Goal: Complete application form: Complete application form

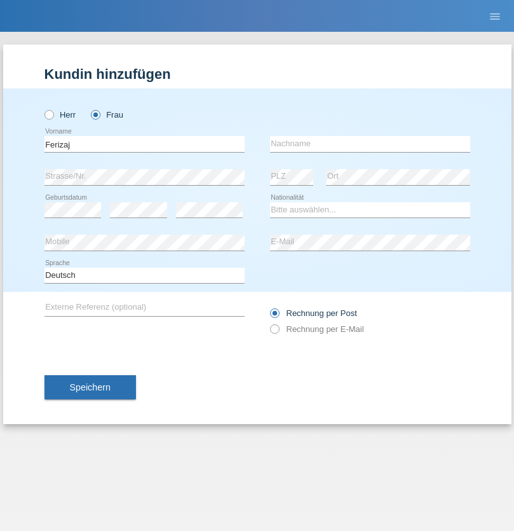
type input "Ferizaj"
click at [370, 144] on input "text" at bounding box center [370, 144] width 200 height 16
type input "Lumturije"
select select "XK"
select select "C"
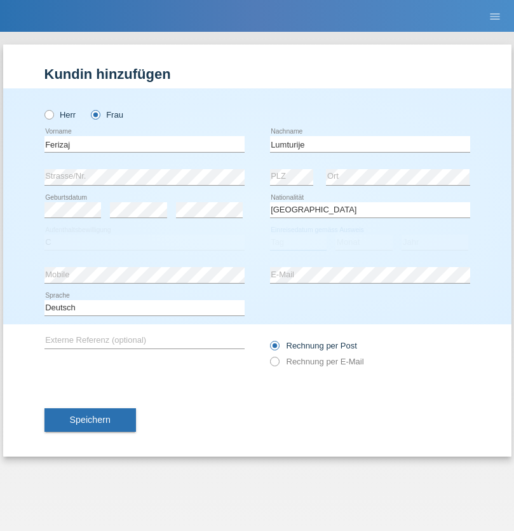
select select "20"
select select "11"
select select "1977"
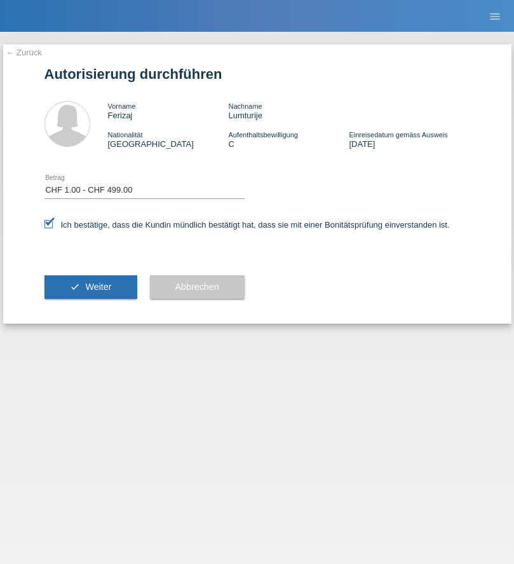
select select "1"
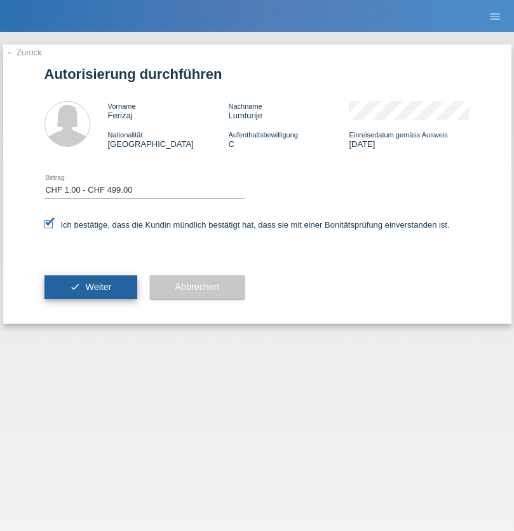
click at [90, 287] on span "Weiter" at bounding box center [98, 286] width 26 height 10
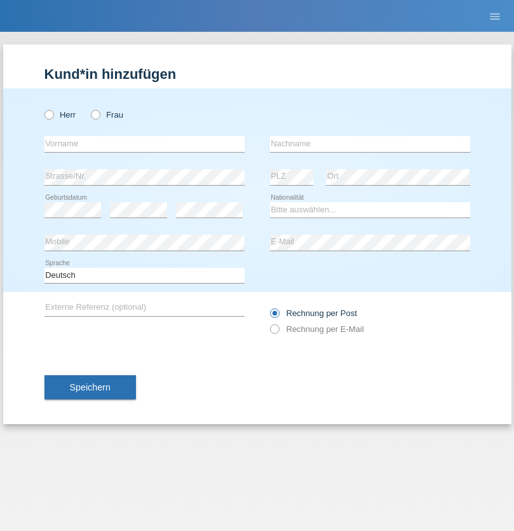
radio input "true"
click at [144, 144] on input "text" at bounding box center [144, 144] width 200 height 16
type input "Brigitt"
click at [370, 144] on input "text" at bounding box center [370, 144] width 200 height 16
type input "Krebser"
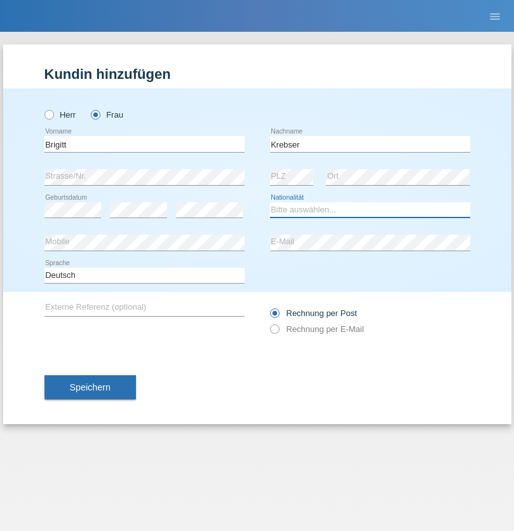
select select "CH"
